Goal: Communication & Community: Connect with others

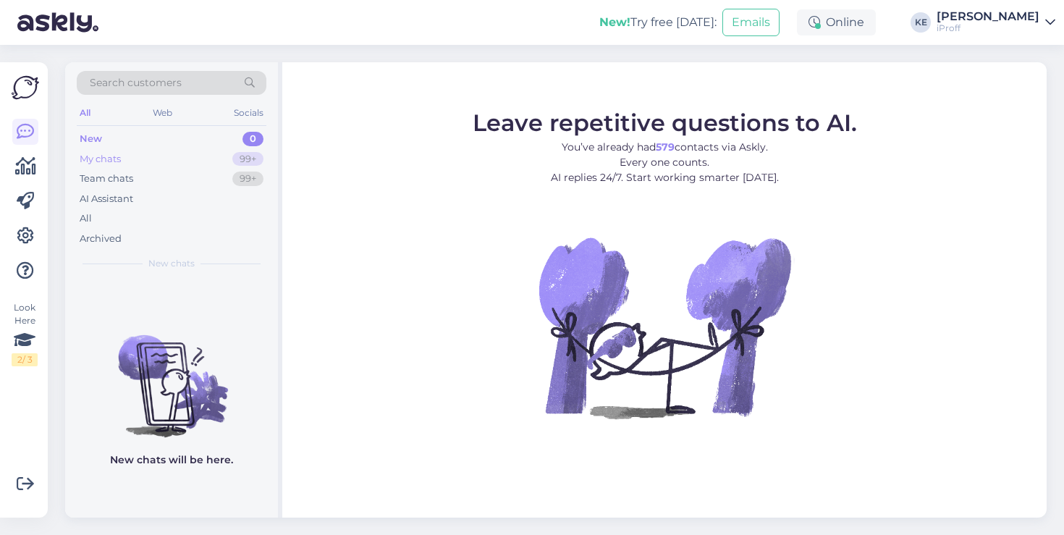
click at [196, 159] on div "My chats 99+" at bounding box center [172, 159] width 190 height 20
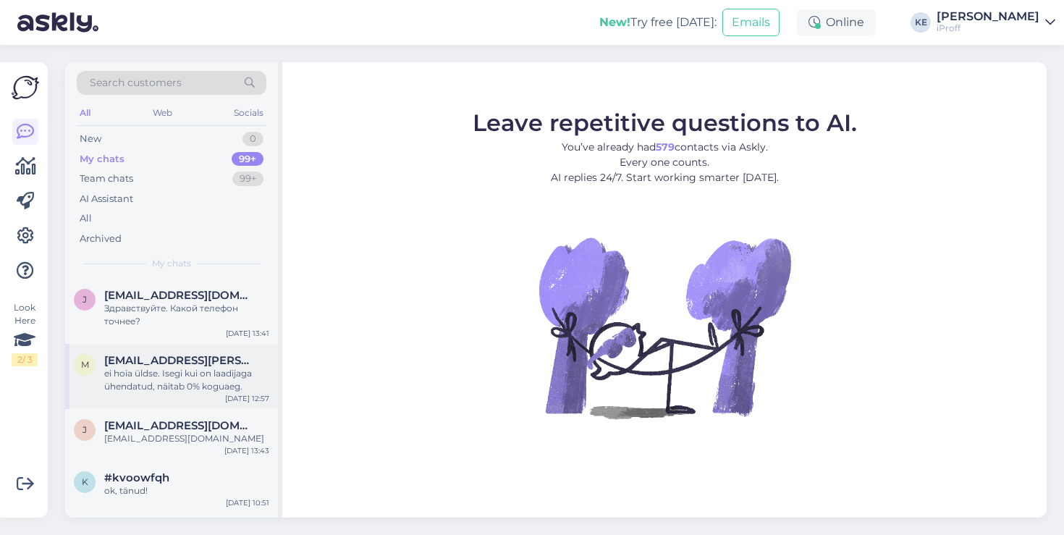
click at [169, 381] on div "ei hoia üldse. Isegi kui on laadijaga ühendatud, näitab 0% koguaeg." at bounding box center [186, 380] width 165 height 26
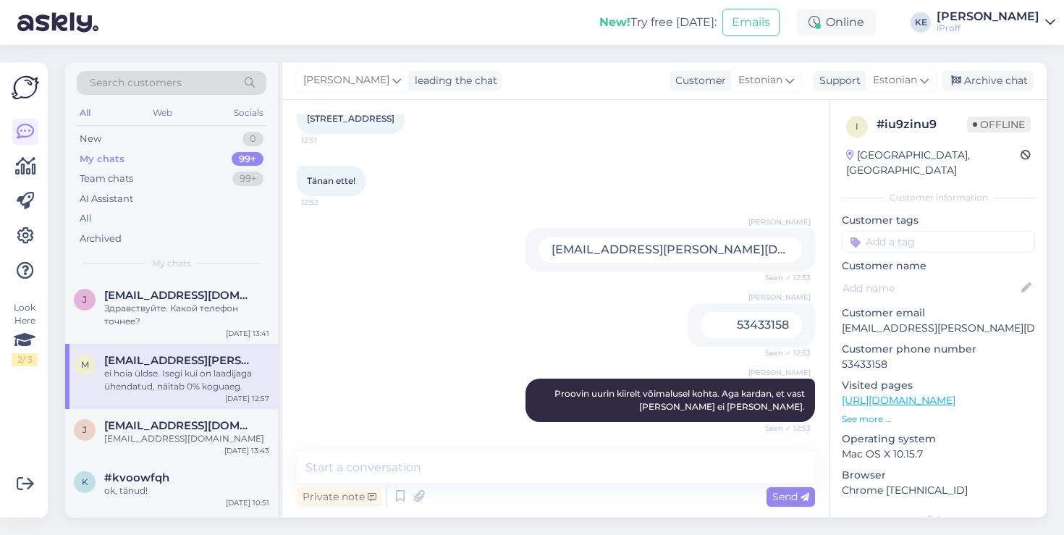
scroll to position [504, 0]
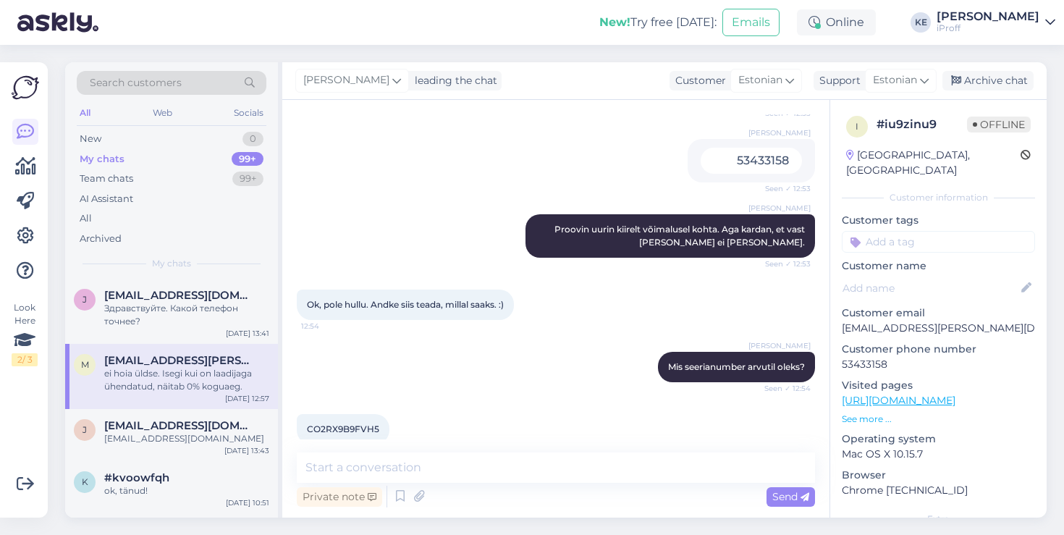
click at [344, 423] on span "CO2RX9B9FVH5" at bounding box center [343, 428] width 72 height 11
copy div "CO2RX9B9FVH5 12:56"
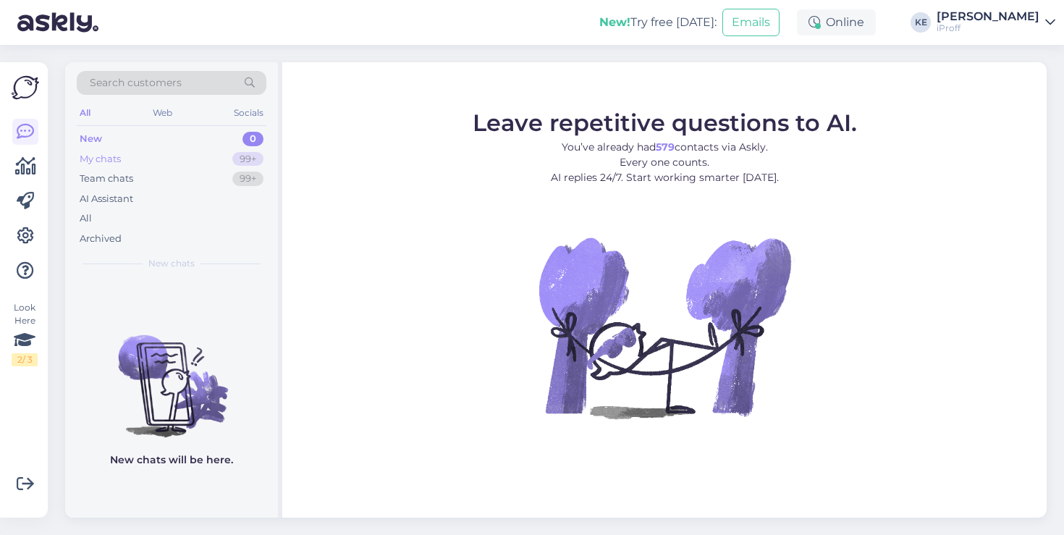
click at [190, 150] on div "My chats 99+" at bounding box center [172, 159] width 190 height 20
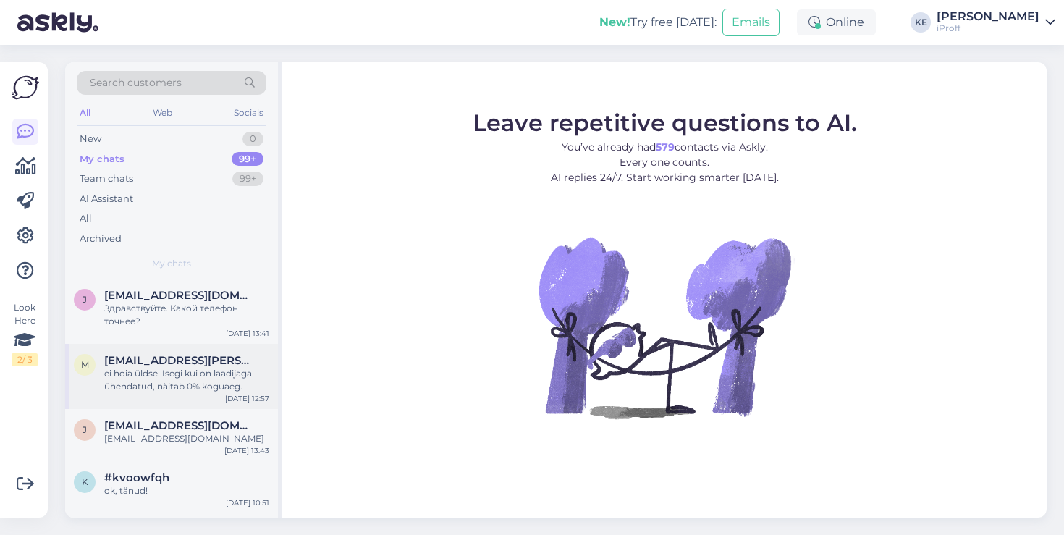
click at [188, 357] on span "[EMAIL_ADDRESS][PERSON_NAME][DOMAIN_NAME]" at bounding box center [179, 360] width 150 height 13
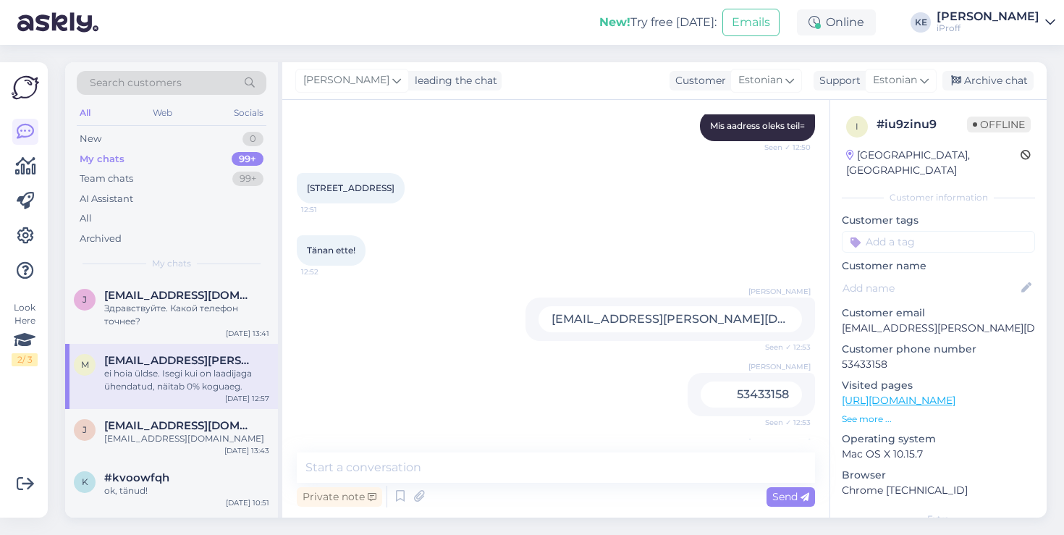
scroll to position [649, 0]
